Goal: Information Seeking & Learning: Learn about a topic

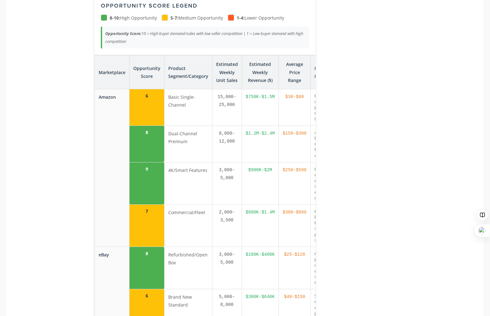
scroll to position [847, 0]
click at [291, 69] on th "Average Price Range" at bounding box center [295, 73] width 32 height 34
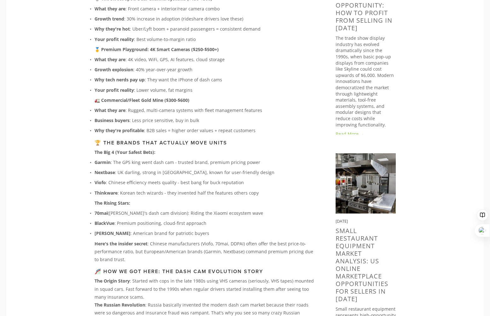
scroll to position [408, 0]
